Goal: Book appointment/travel/reservation

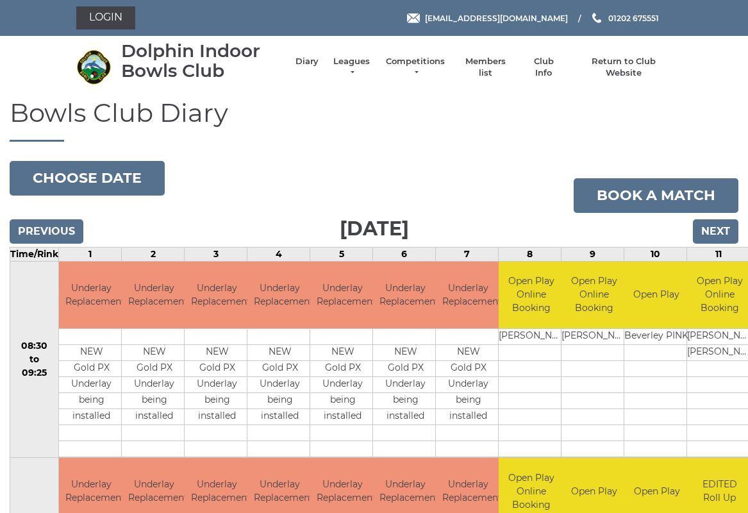
scroll to position [3, 0]
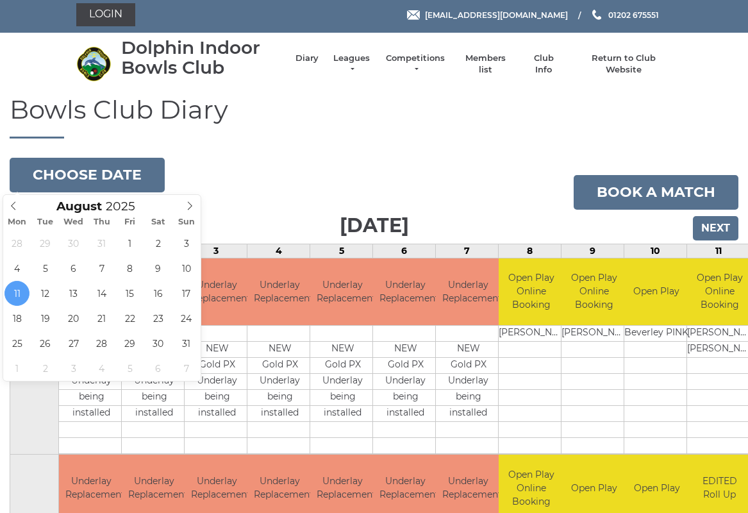
type input "2025-08-18"
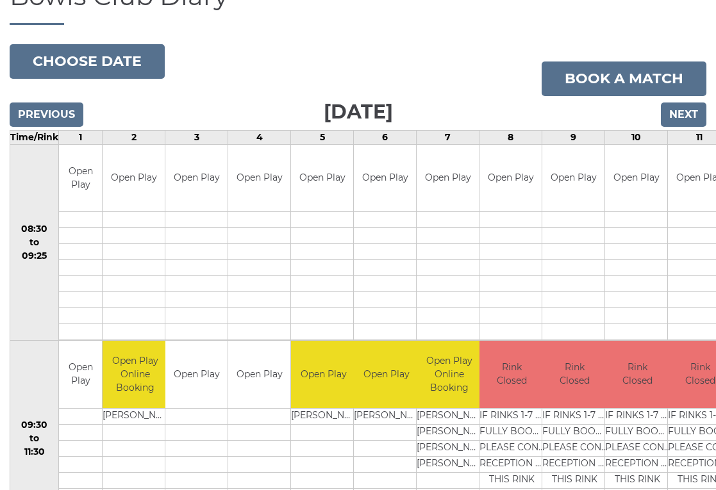
scroll to position [117, 0]
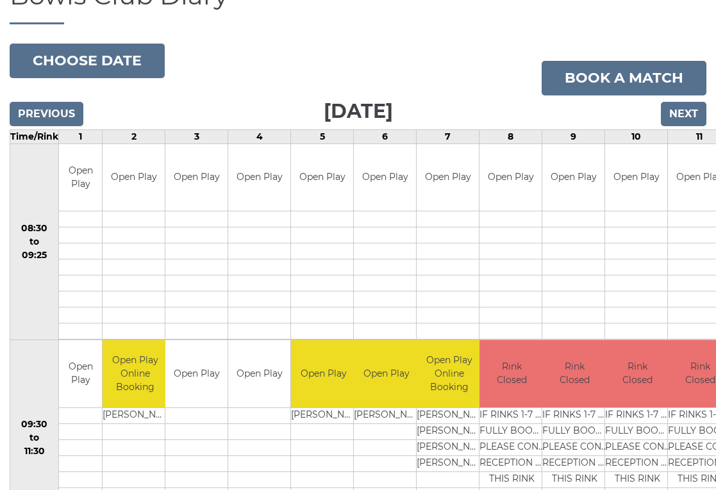
click at [629, 85] on link "Book a match" at bounding box center [624, 78] width 165 height 35
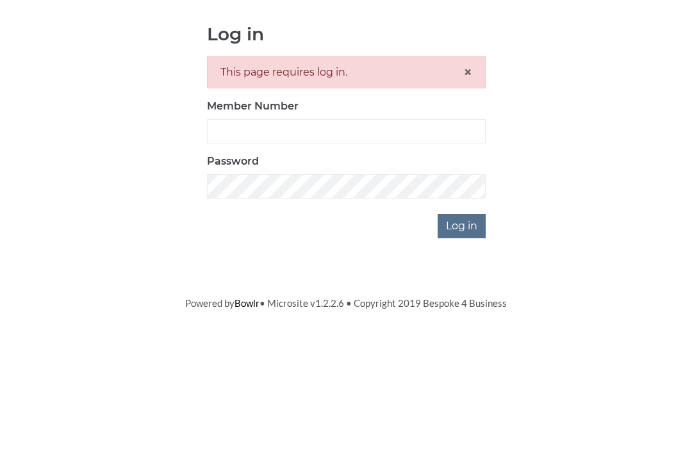
scroll to position [132, 0]
type input "3302"
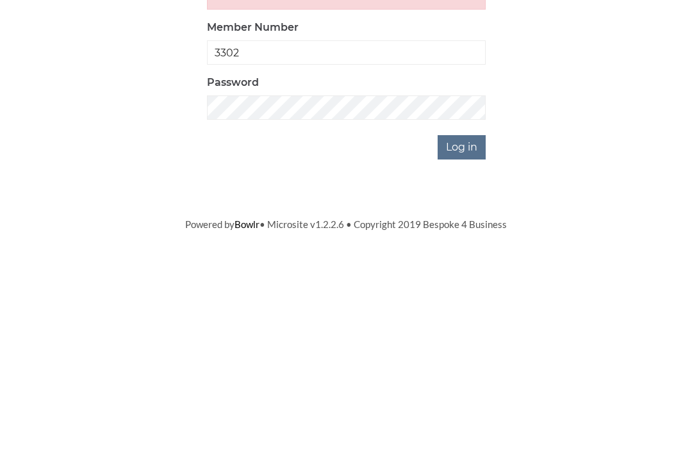
click at [467, 346] on input "Log in" at bounding box center [462, 358] width 48 height 24
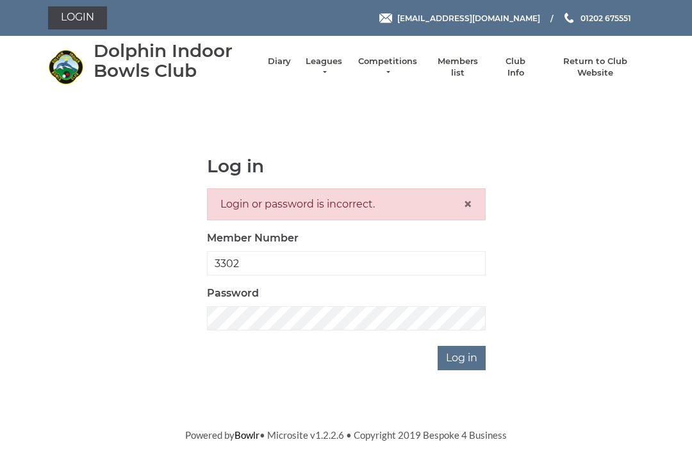
click at [475, 357] on input "Log in" at bounding box center [462, 358] width 48 height 24
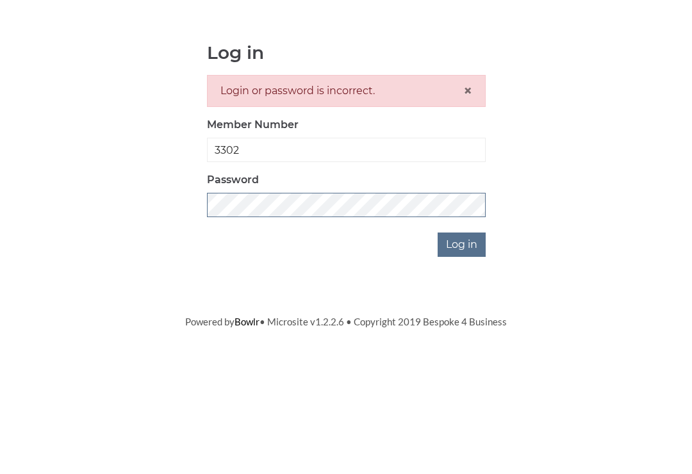
click at [463, 346] on input "Log in" at bounding box center [462, 358] width 48 height 24
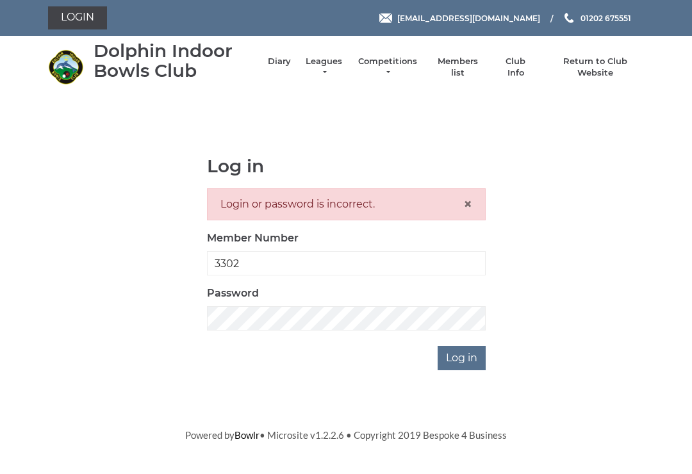
scroll to position [132, 0]
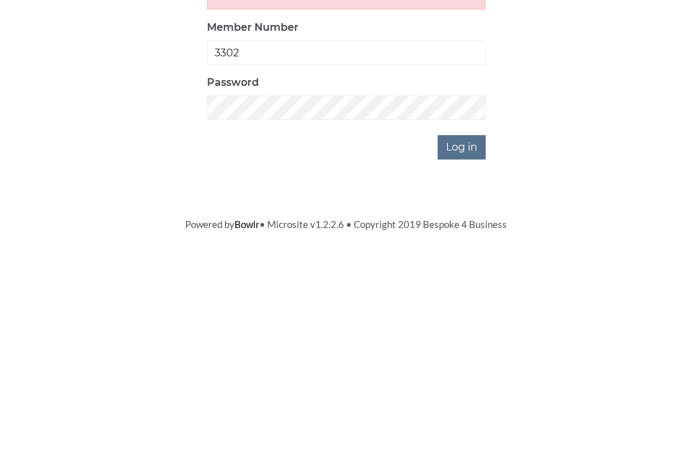
click at [469, 346] on input "Log in" at bounding box center [462, 358] width 48 height 24
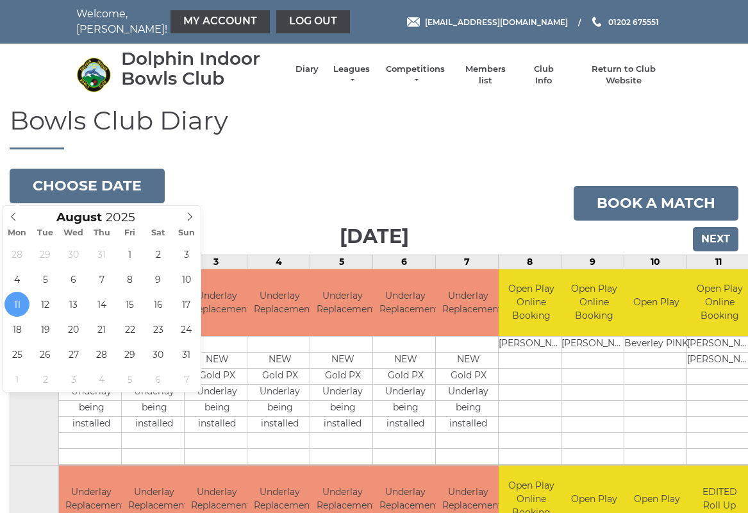
type input "[DATE]"
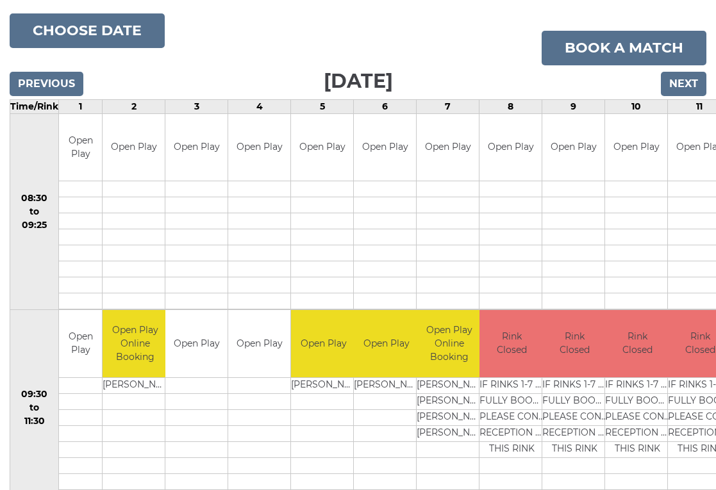
scroll to position [171, 0]
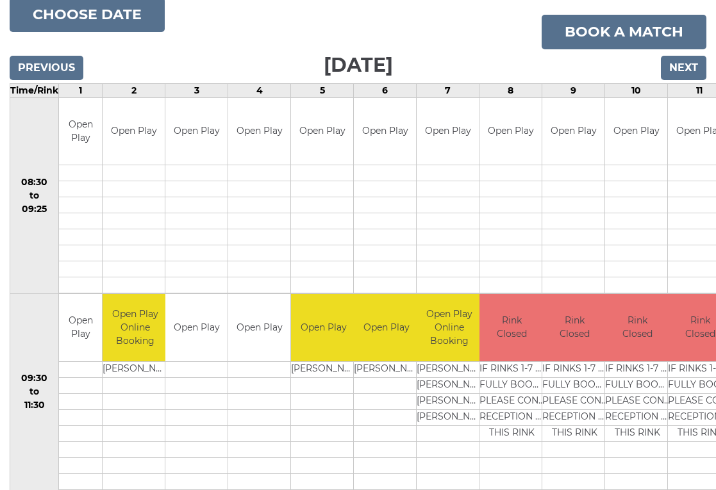
click at [189, 330] on td "Open Play" at bounding box center [196, 327] width 62 height 67
click at [194, 326] on td "Open Play" at bounding box center [196, 327] width 62 height 67
click at [186, 342] on td "Open Play" at bounding box center [196, 327] width 62 height 67
click at [189, 367] on td at bounding box center [196, 370] width 62 height 16
click at [204, 328] on td "Open Play" at bounding box center [196, 327] width 62 height 67
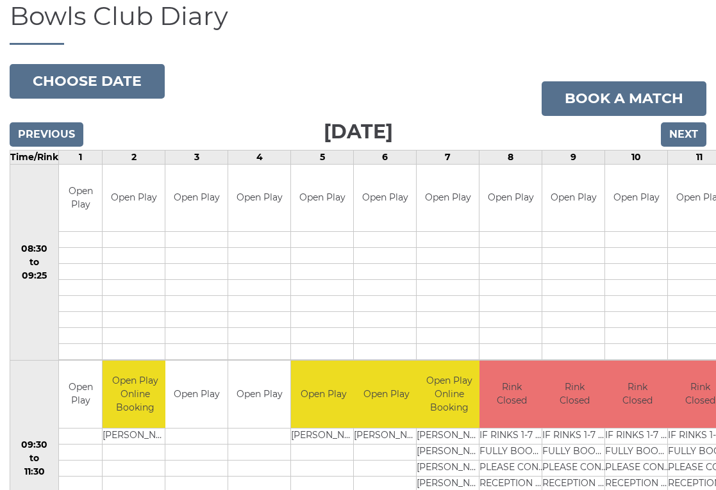
scroll to position [108, 0]
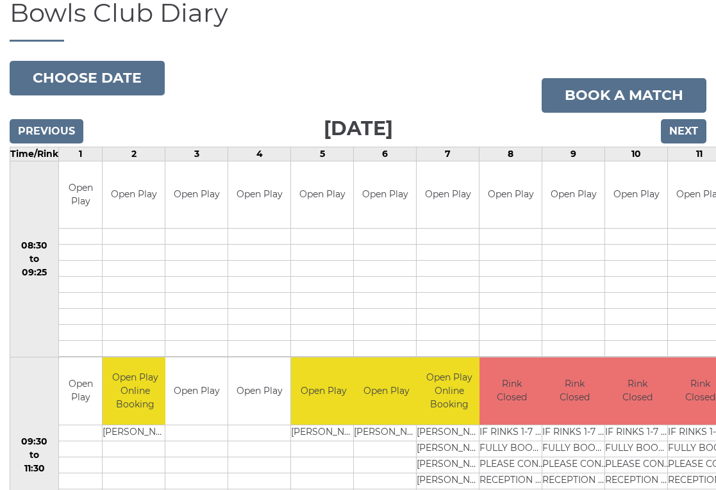
click at [626, 99] on link "Book a match" at bounding box center [624, 95] width 165 height 35
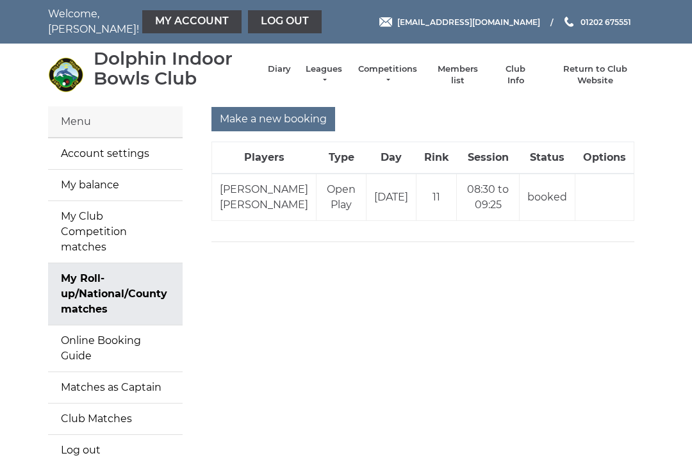
click at [272, 121] on input "Make a new booking" at bounding box center [274, 119] width 124 height 24
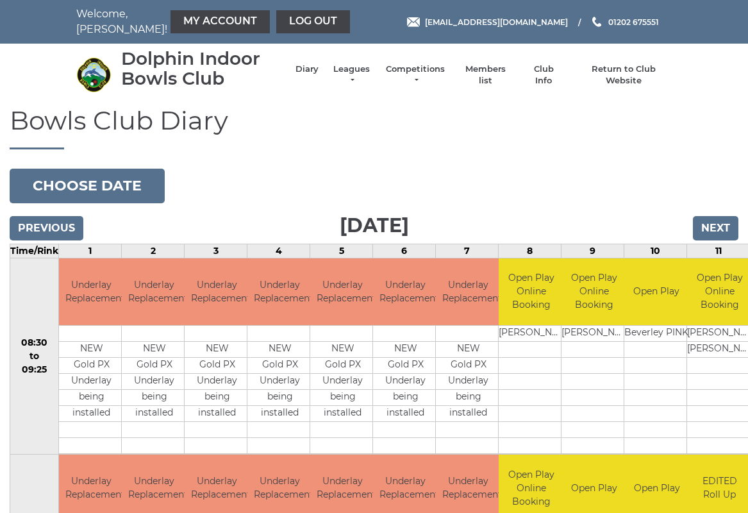
scroll to position [3, 0]
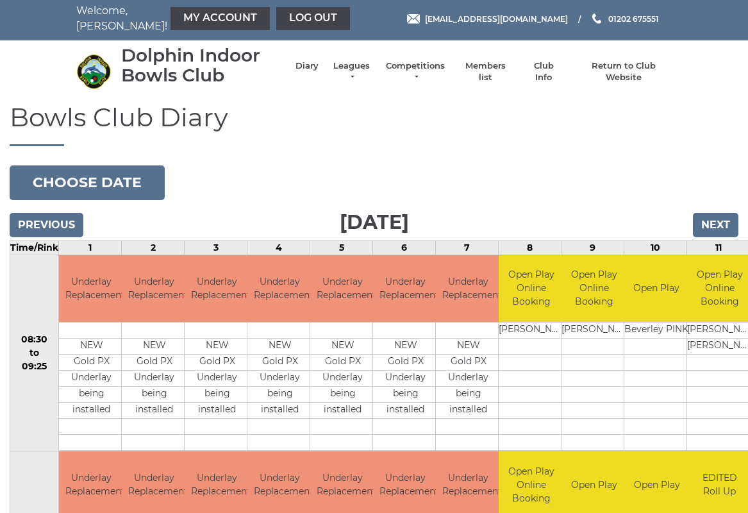
click at [111, 184] on button "Choose date" at bounding box center [87, 182] width 155 height 35
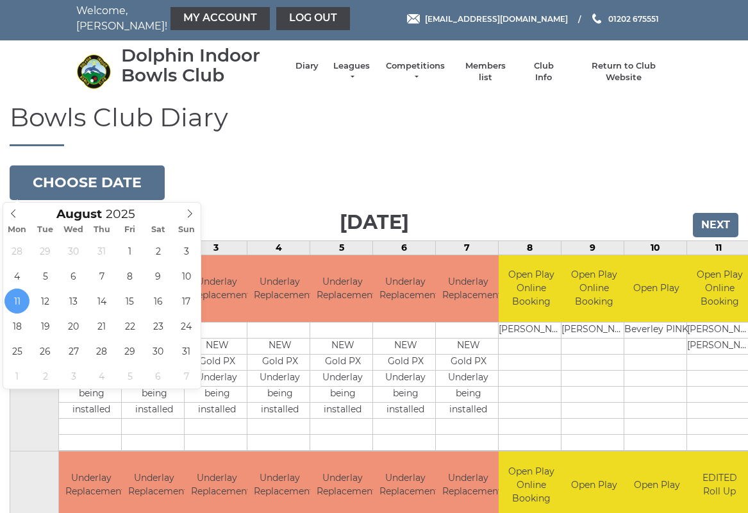
type input "2025-08-18"
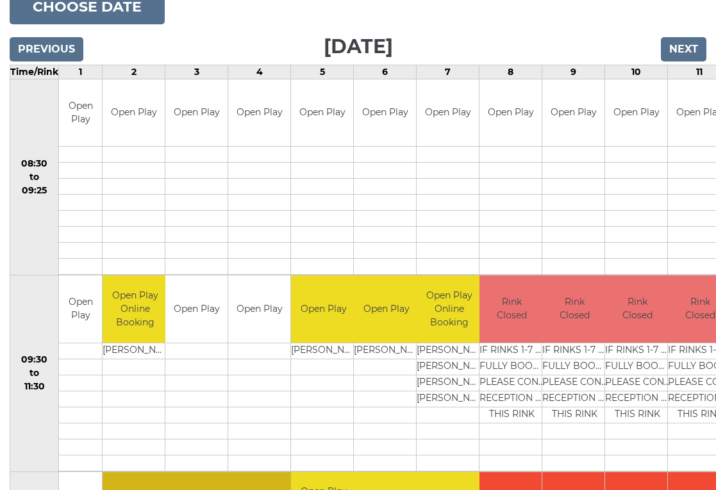
scroll to position [180, 0]
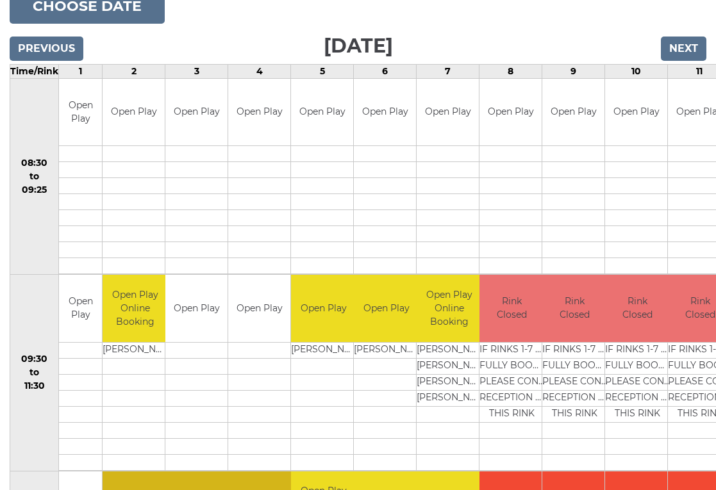
click at [0, 0] on div "Book slot" at bounding box center [0, 0] width 0 height 0
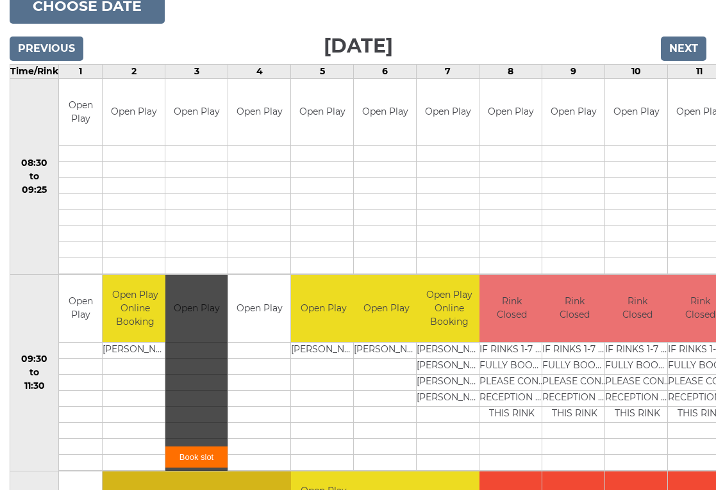
click at [194, 457] on link "Book slot" at bounding box center [196, 457] width 62 height 21
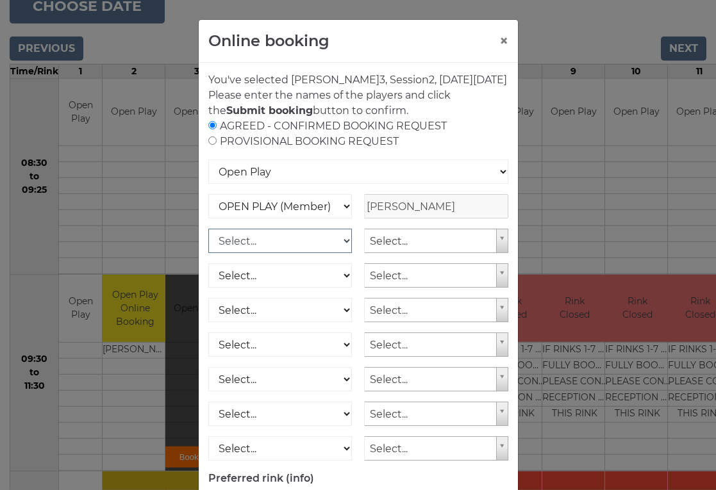
click at [349, 253] on select "Select... OPEN PLAY (Member) OPEN PLAY (Visitor) OPEN PLAY 1 HOUR (Member) OPEN…" at bounding box center [280, 241] width 144 height 24
select select "1_12"
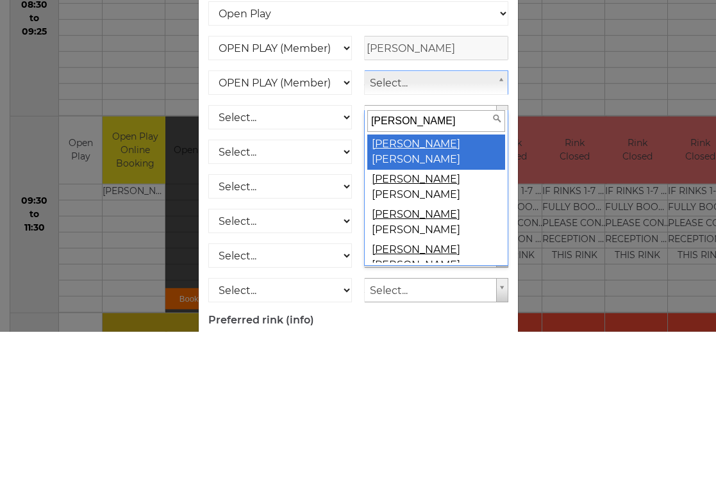
type input "david"
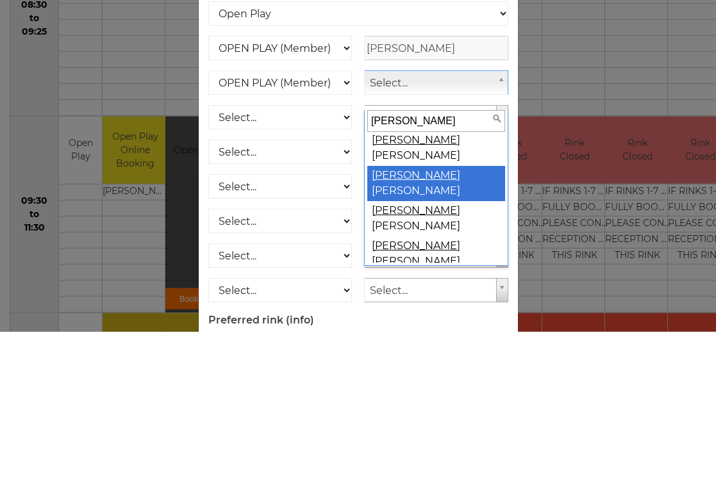
scroll to position [218, 0]
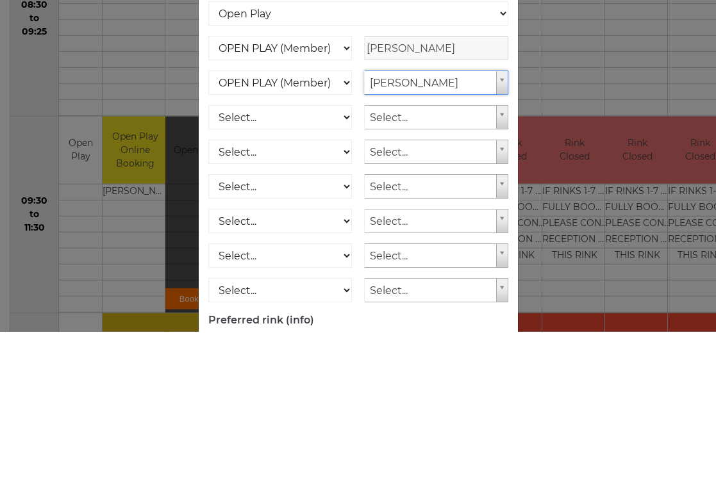
select select "1311"
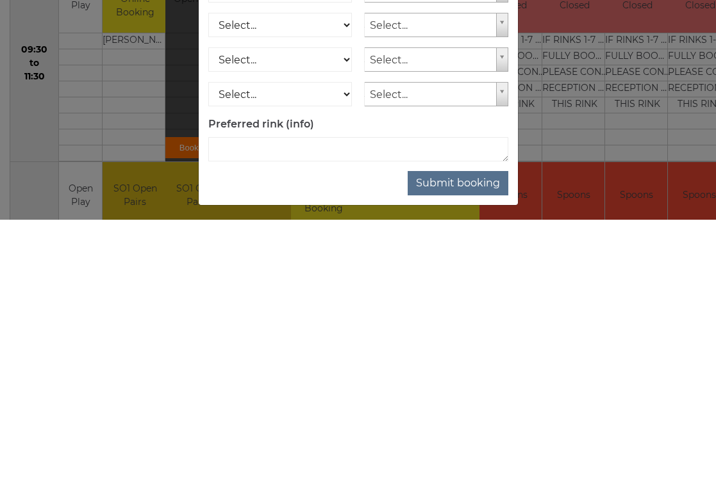
scroll to position [219, 0]
click at [460, 442] on button "Submit booking" at bounding box center [458, 454] width 101 height 24
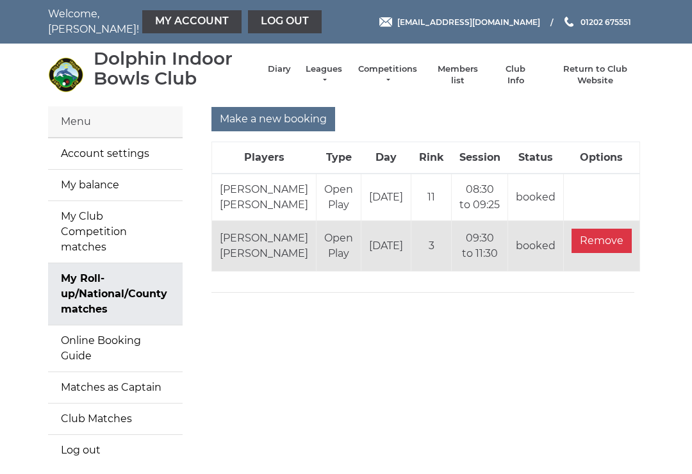
click at [249, 30] on link "Log out" at bounding box center [285, 21] width 74 height 23
